Goal: Navigation & Orientation: Find specific page/section

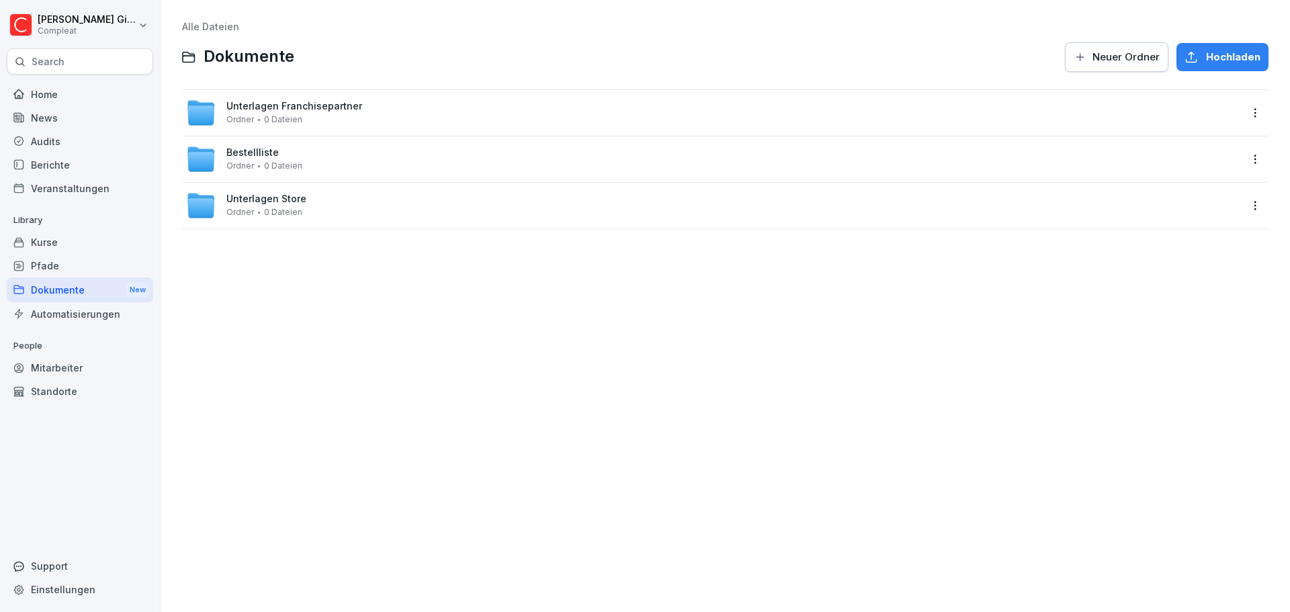
click at [125, 267] on div "Pfade" at bounding box center [80, 266] width 147 height 24
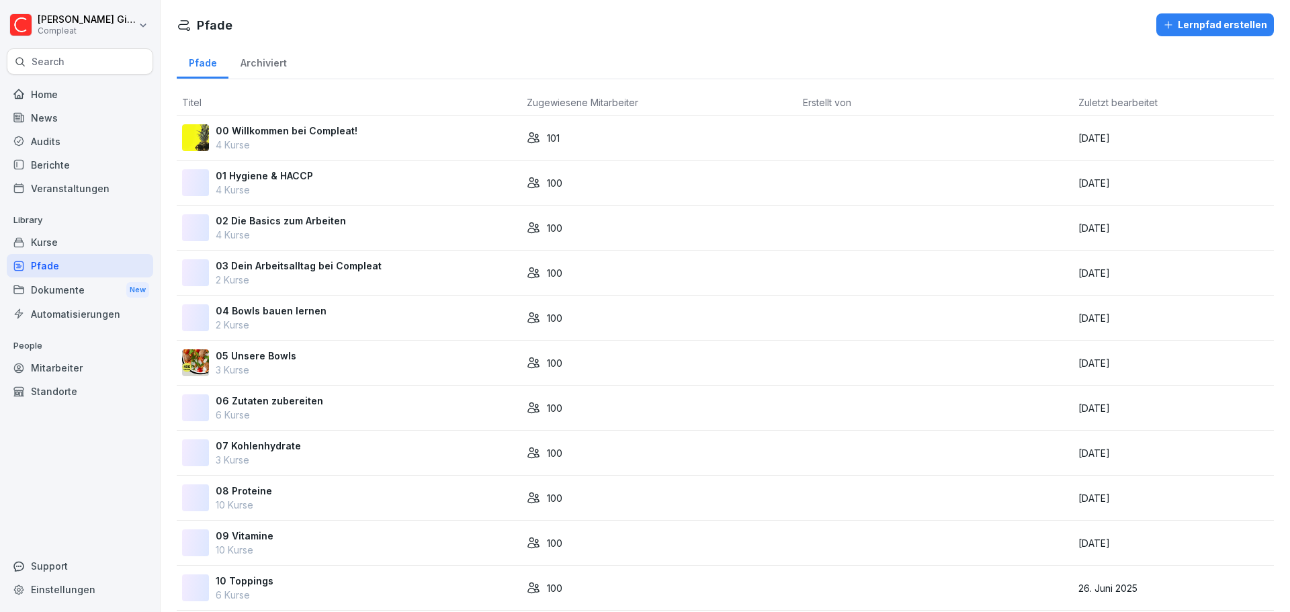
scroll to position [379, 0]
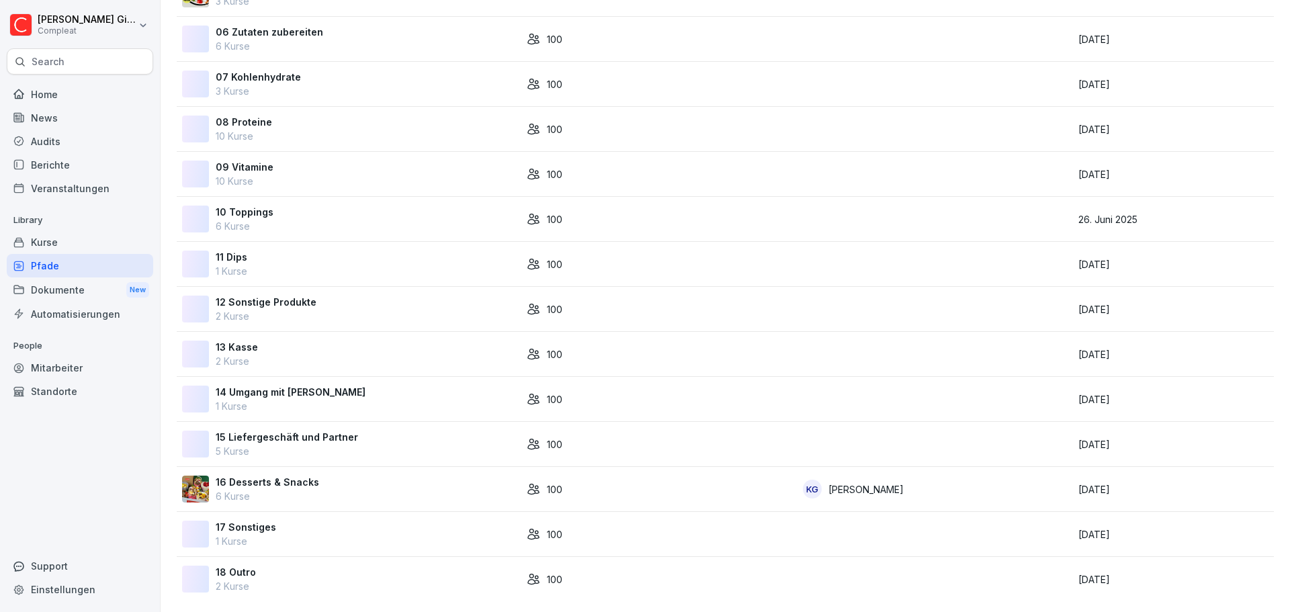
click at [87, 91] on div "Home" at bounding box center [80, 95] width 147 height 24
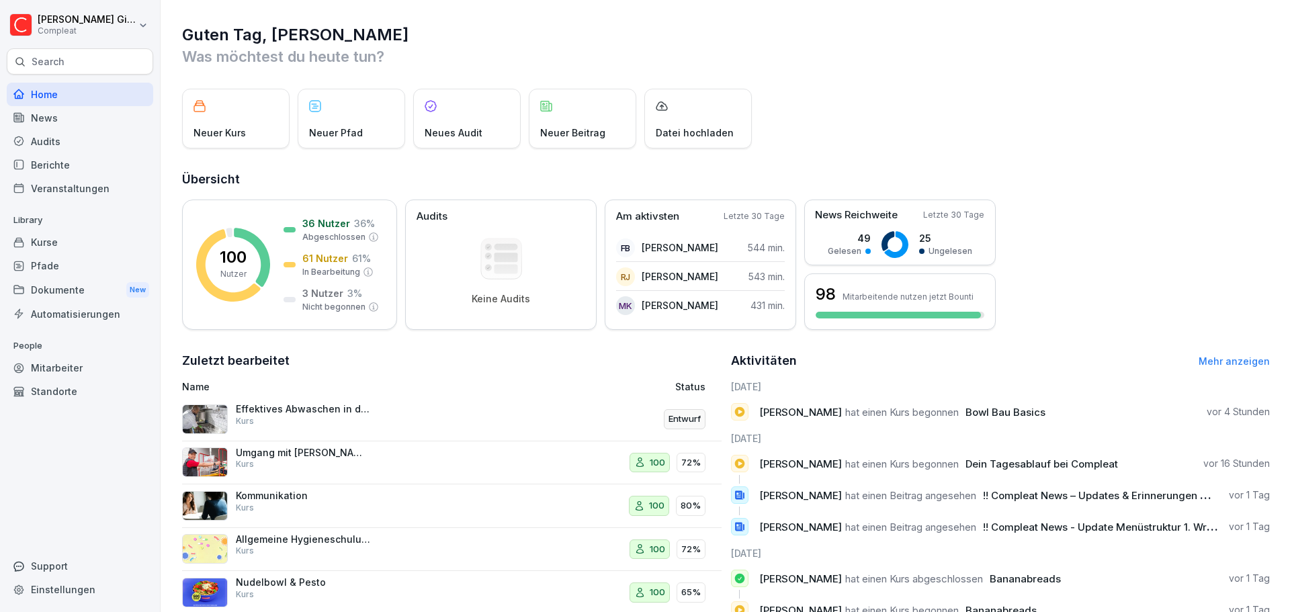
scroll to position [115, 0]
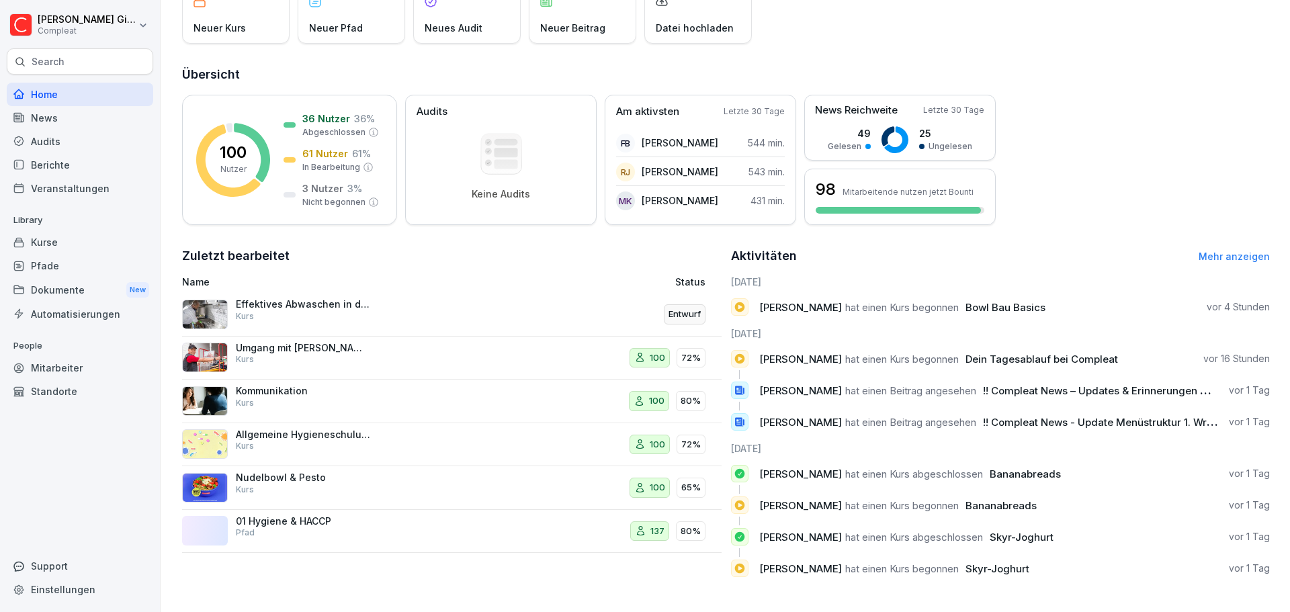
click at [60, 234] on div "Kurse" at bounding box center [80, 243] width 147 height 24
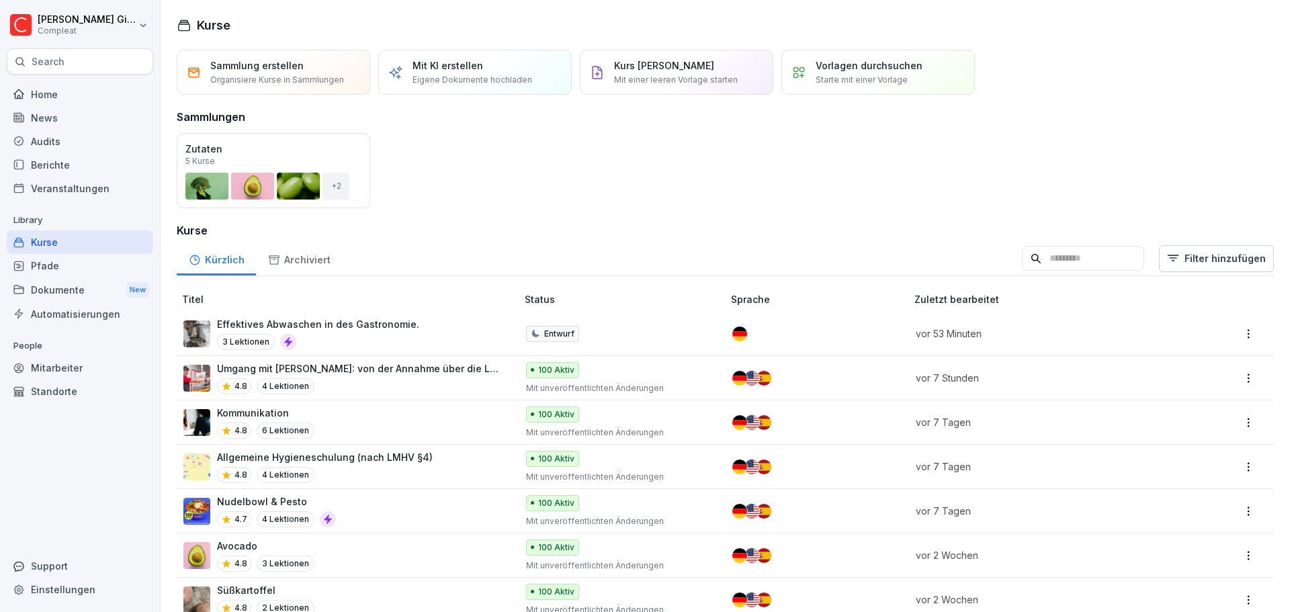
click at [65, 238] on div "Kurse" at bounding box center [80, 243] width 147 height 24
click at [92, 93] on div "Home" at bounding box center [80, 95] width 147 height 24
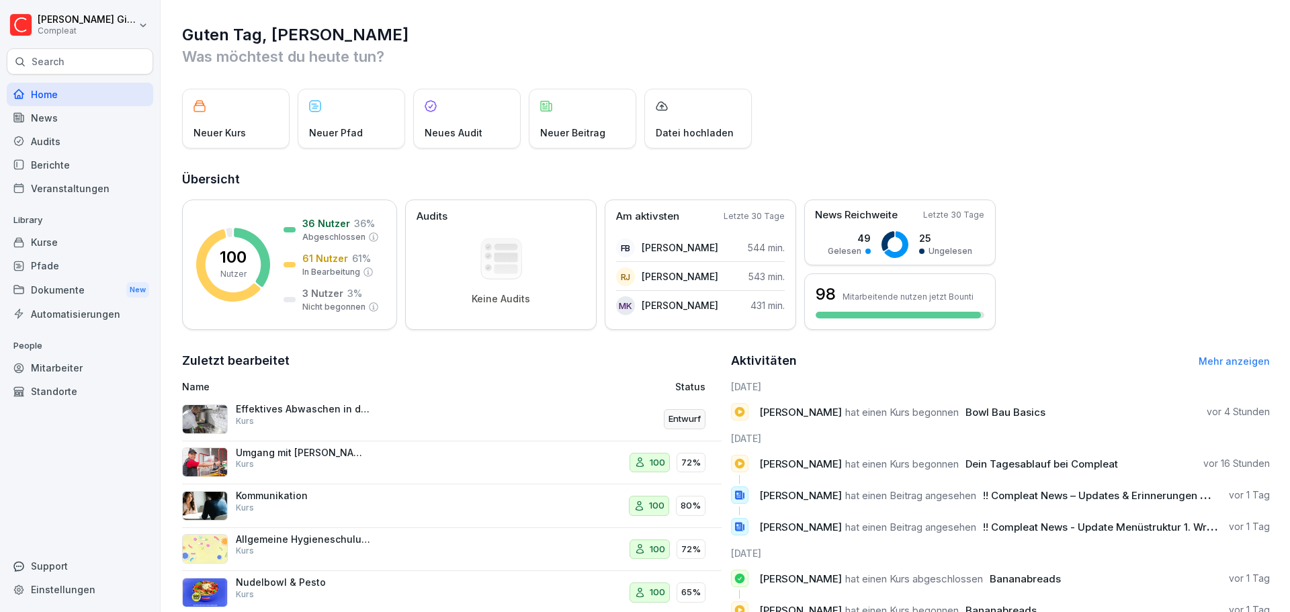
click at [24, 253] on div "Kurse" at bounding box center [80, 243] width 147 height 24
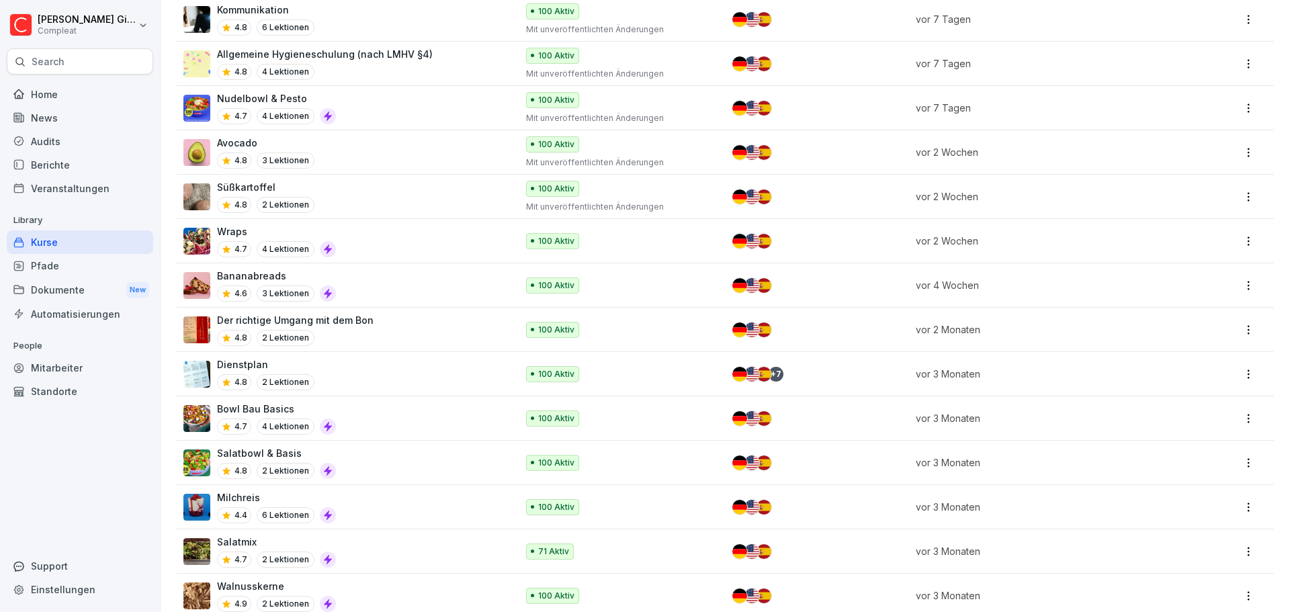
scroll to position [67, 0]
